Goal: Transaction & Acquisition: Purchase product/service

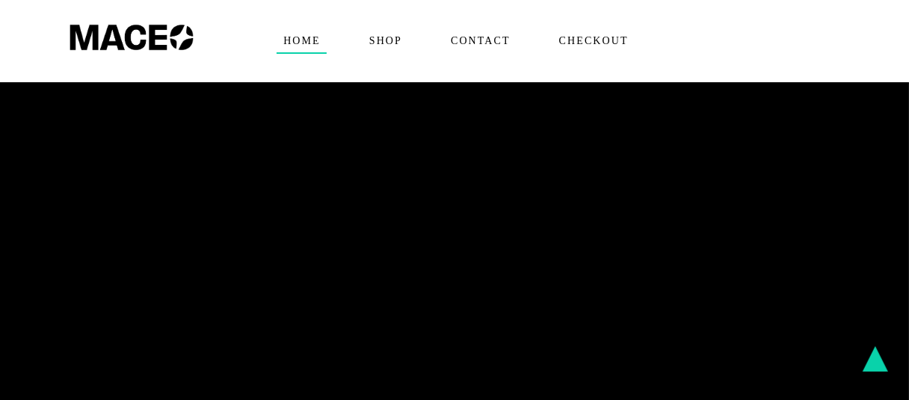
scroll to position [1495, 0]
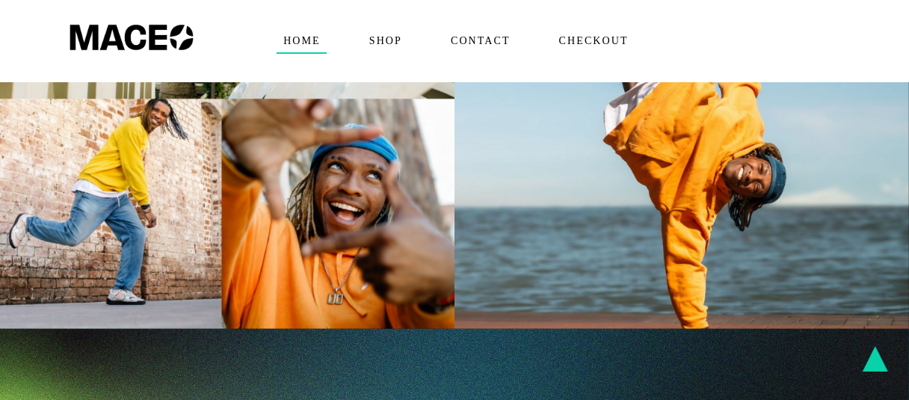
click at [295, 37] on span "Home" at bounding box center [302, 41] width 50 height 24
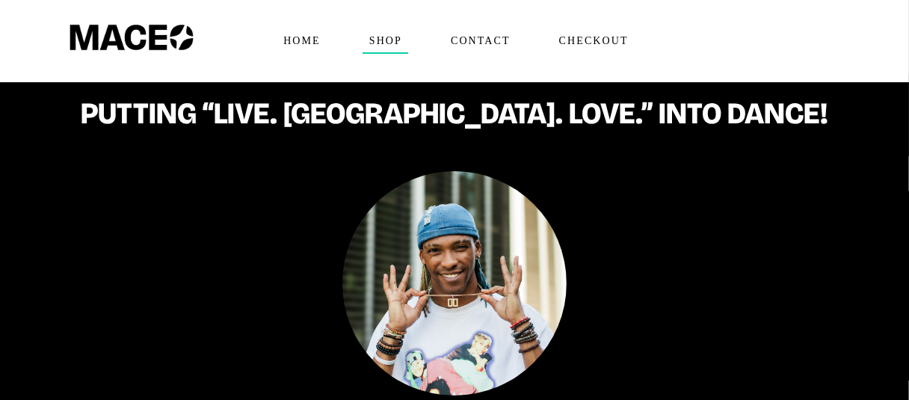
click at [377, 31] on span "Shop" at bounding box center [385, 41] width 46 height 24
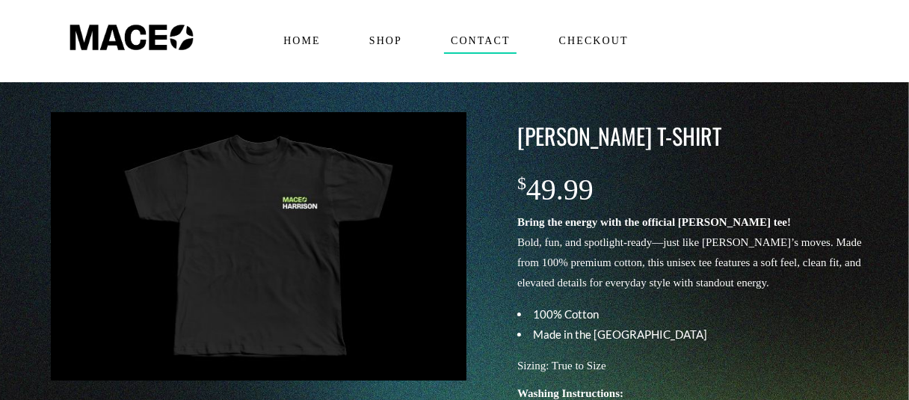
click at [469, 38] on span "Contact" at bounding box center [480, 41] width 72 height 24
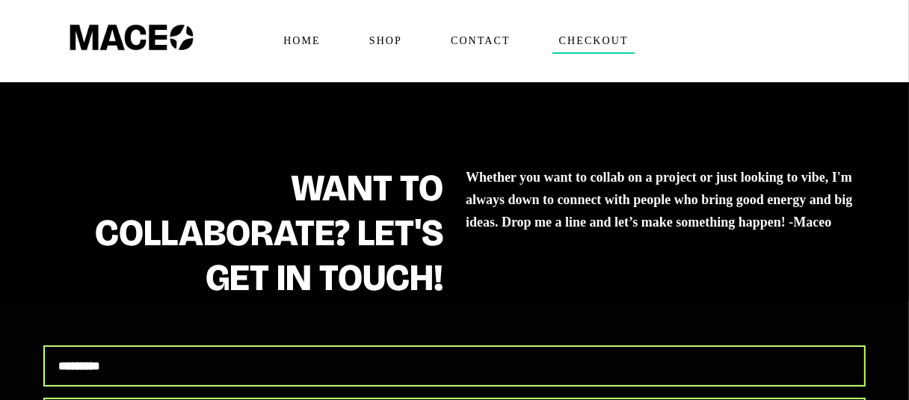
click at [595, 34] on span "Checkout" at bounding box center [593, 41] width 82 height 24
